Goal: Find specific page/section: Find specific page/section

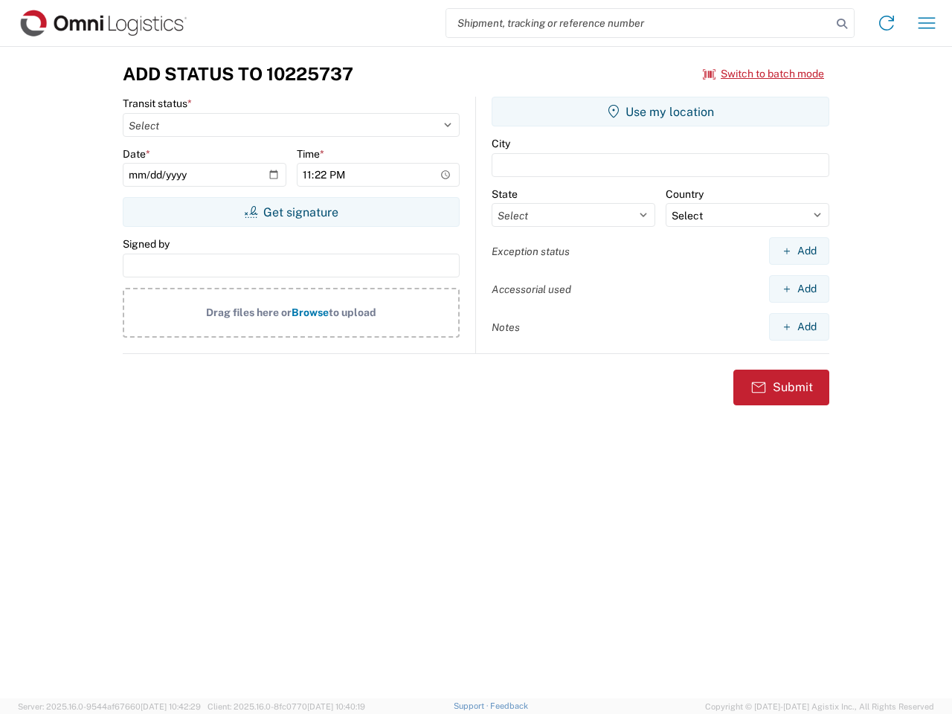
click at [639, 23] on input "search" at bounding box center [638, 23] width 385 height 28
click at [842, 24] on icon at bounding box center [842, 23] width 21 height 21
click at [887, 23] on icon at bounding box center [887, 23] width 24 height 24
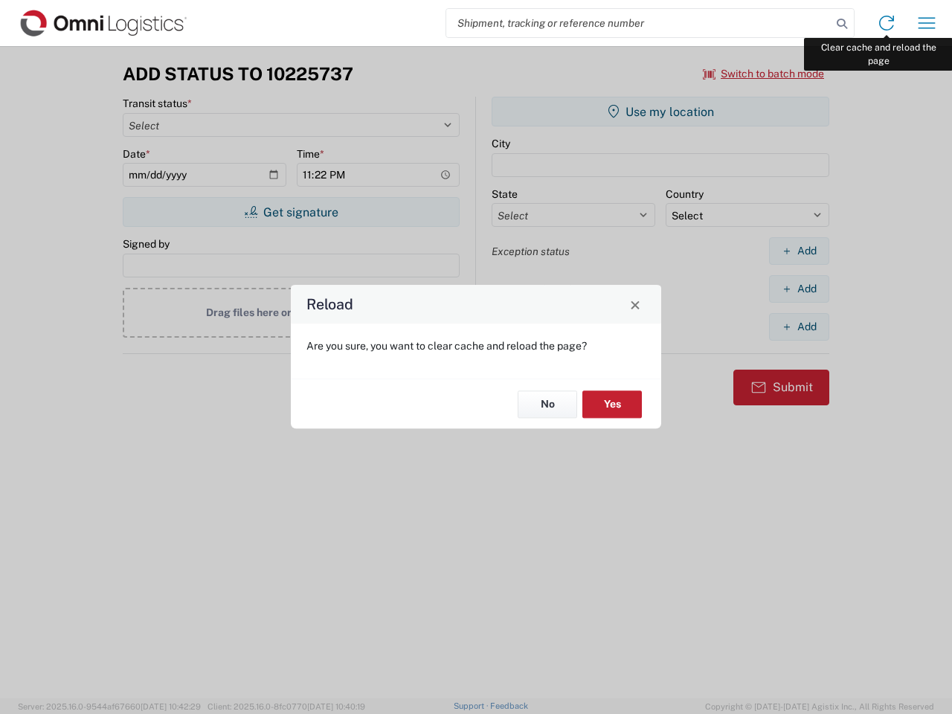
click at [927, 23] on div "Reload Are you sure, you want to clear cache and reload the page? No Yes" at bounding box center [476, 357] width 952 height 714
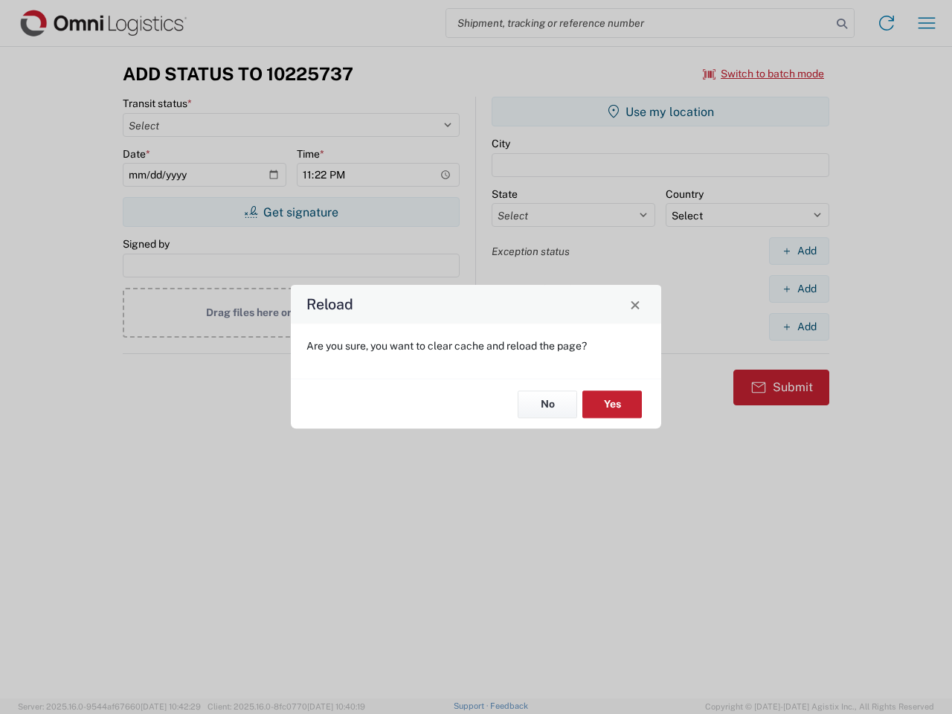
click at [764, 74] on div "Reload Are you sure, you want to clear cache and reload the page? No Yes" at bounding box center [476, 357] width 952 height 714
click at [291, 212] on div "Reload Are you sure, you want to clear cache and reload the page? No Yes" at bounding box center [476, 357] width 952 height 714
click at [661, 112] on div "Reload Are you sure, you want to clear cache and reload the page? No Yes" at bounding box center [476, 357] width 952 height 714
click at [799, 251] on div "Reload Are you sure, you want to clear cache and reload the page? No Yes" at bounding box center [476, 357] width 952 height 714
click at [799, 289] on div "Reload Are you sure, you want to clear cache and reload the page? No Yes" at bounding box center [476, 357] width 952 height 714
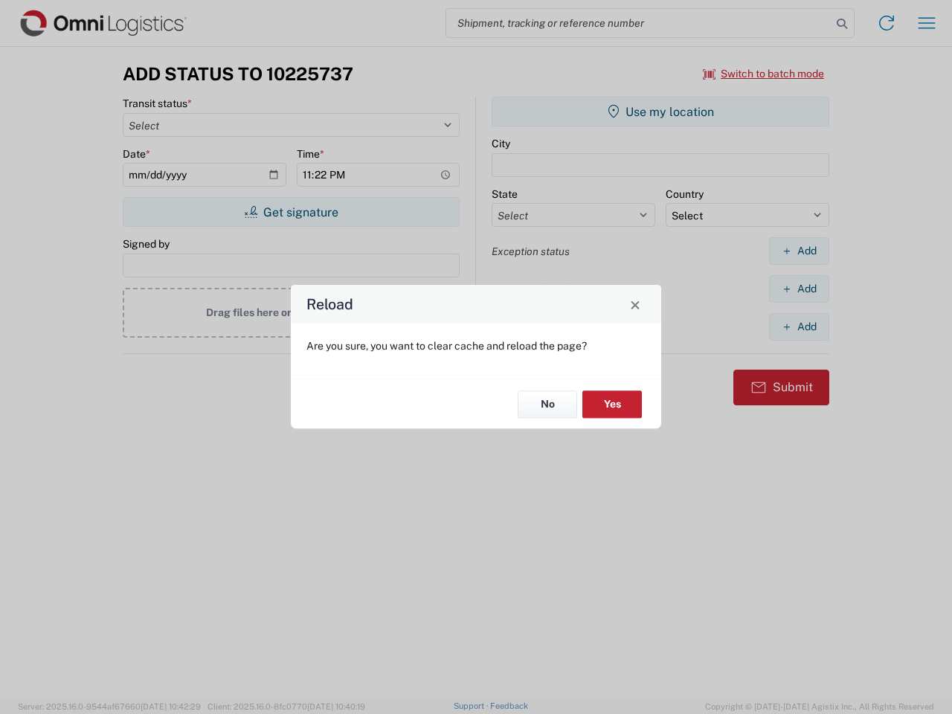
click at [799, 327] on div "Reload Are you sure, you want to clear cache and reload the page? No Yes" at bounding box center [476, 357] width 952 height 714
